Goal: Information Seeking & Learning: Check status

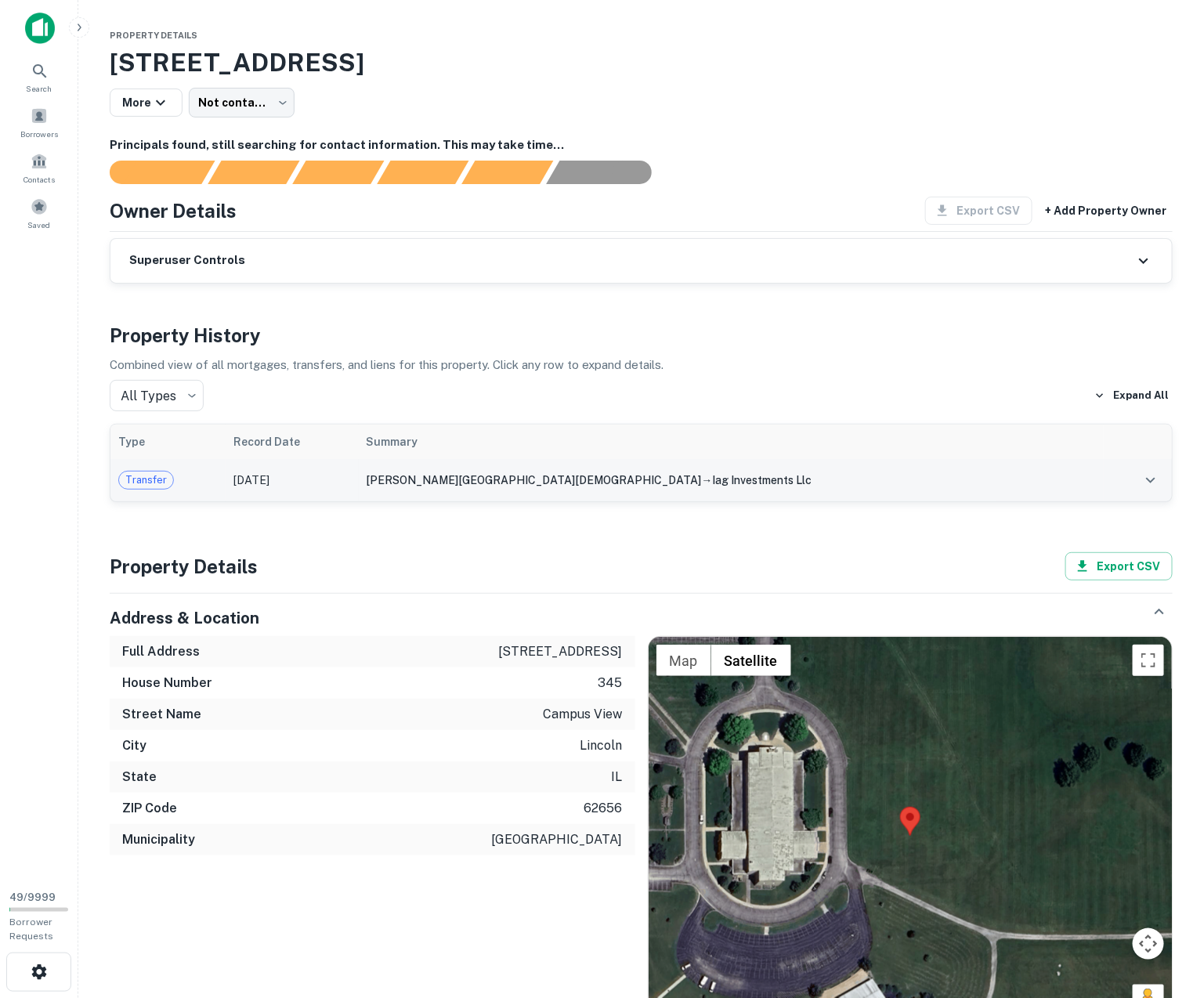
click at [359, 482] on td "Dec 06, 2023" at bounding box center [292, 480] width 133 height 43
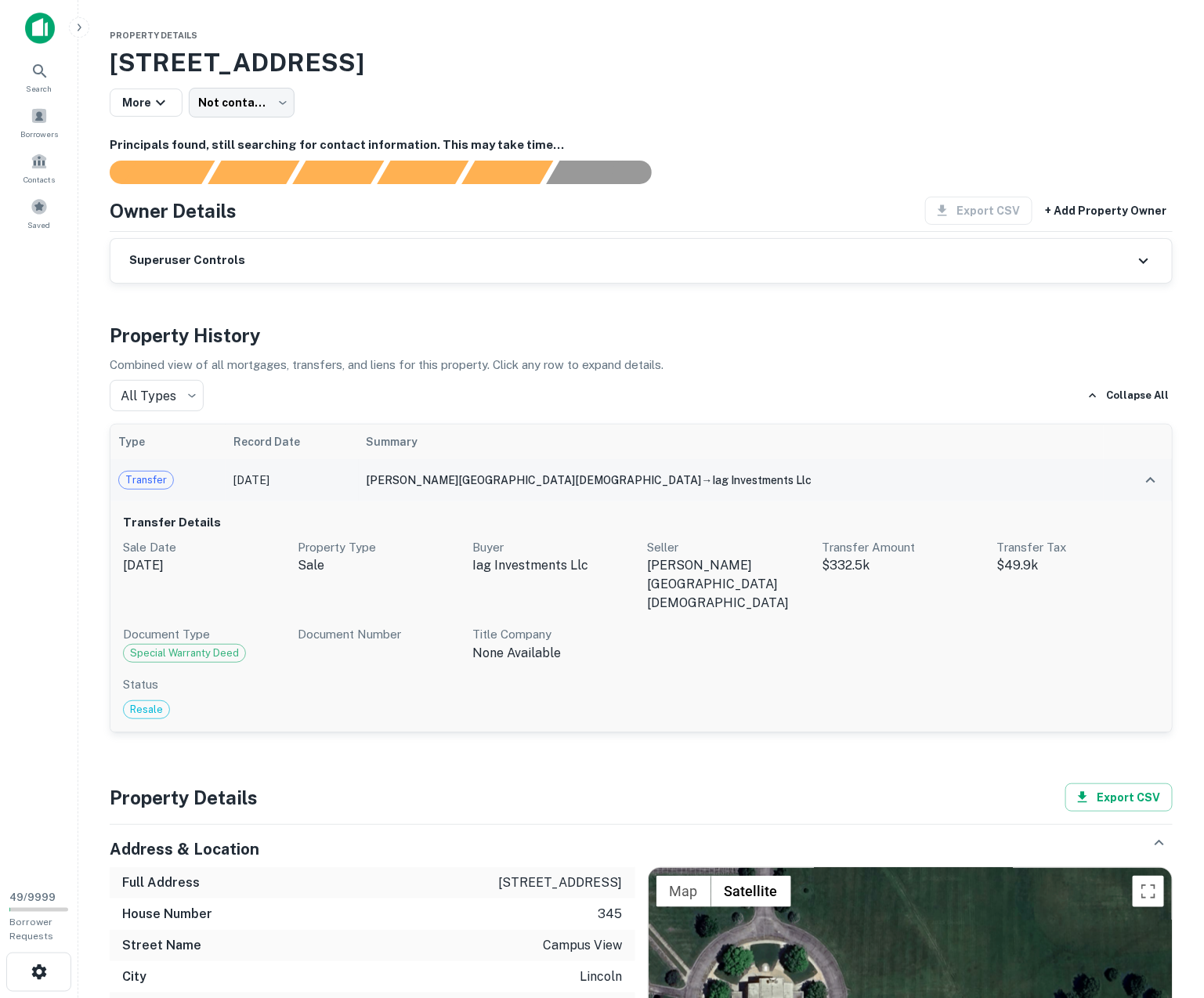
click at [359, 482] on td "Dec 06, 2023" at bounding box center [292, 480] width 133 height 43
